Goal: Go to known website: Access a specific website the user already knows

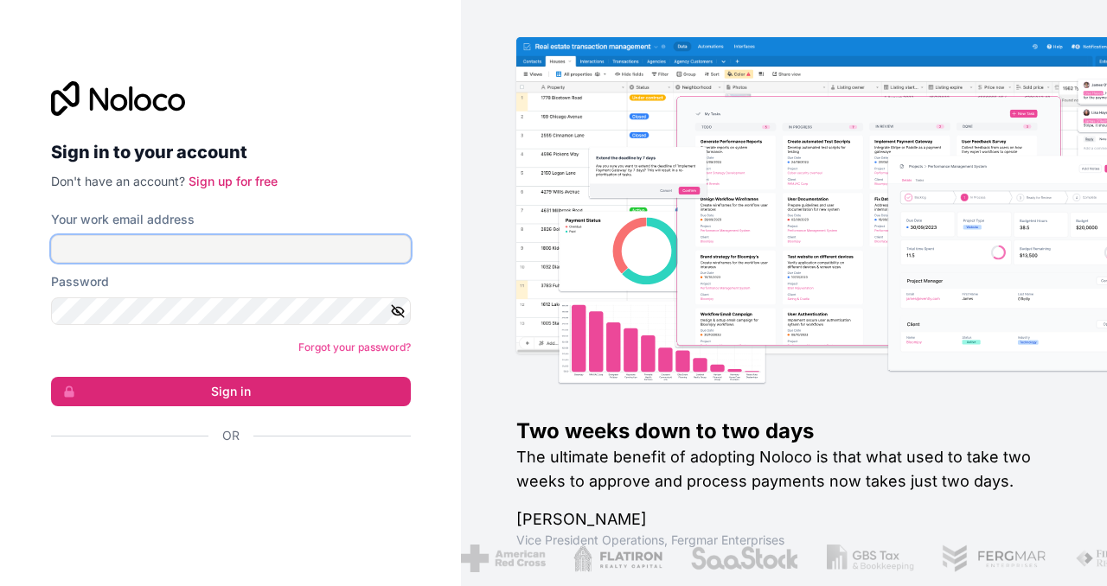
click at [313, 252] on input "Your work email address" at bounding box center [231, 249] width 360 height 28
click at [344, 218] on div "Your work email address" at bounding box center [231, 219] width 360 height 17
click at [295, 246] on input "Your work email address" at bounding box center [231, 249] width 360 height 28
type input "**********"
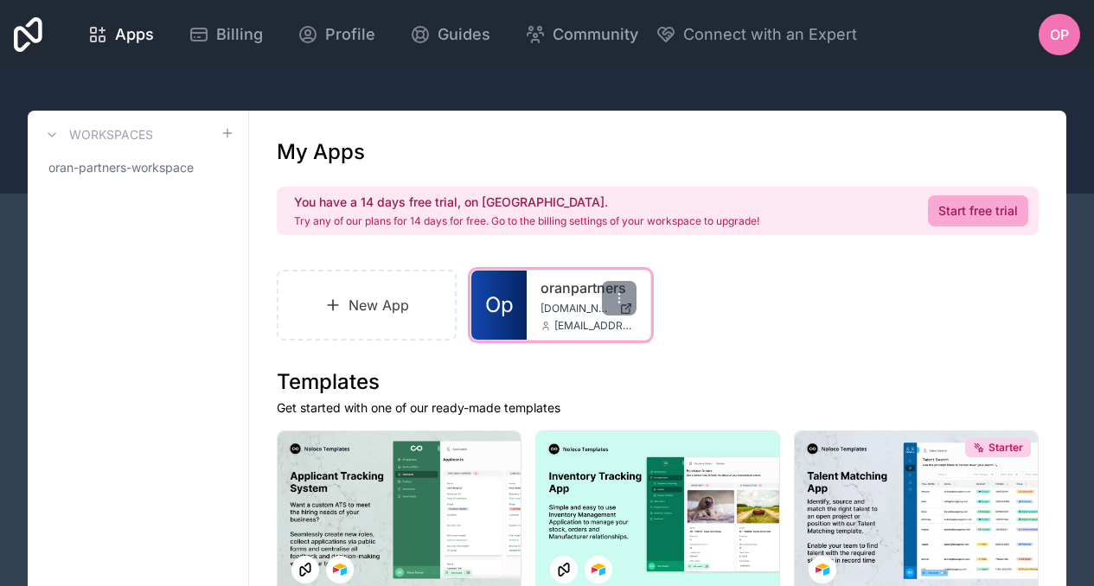
click at [619, 326] on span "[EMAIL_ADDRESS][DOMAIN_NAME]" at bounding box center [594, 326] width 81 height 14
click at [630, 310] on div at bounding box center [619, 298] width 35 height 35
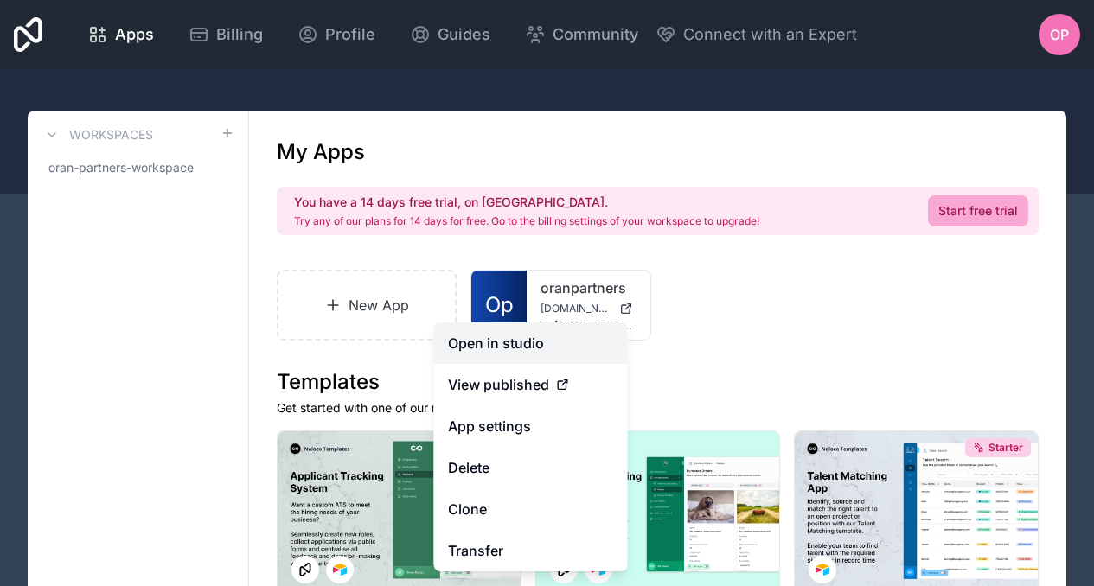
click at [579, 341] on link "Open in studio" at bounding box center [531, 344] width 194 height 42
